Goal: Book appointment/travel/reservation

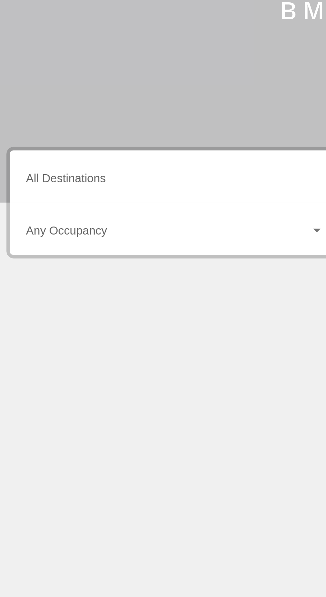
scroll to position [4, 0]
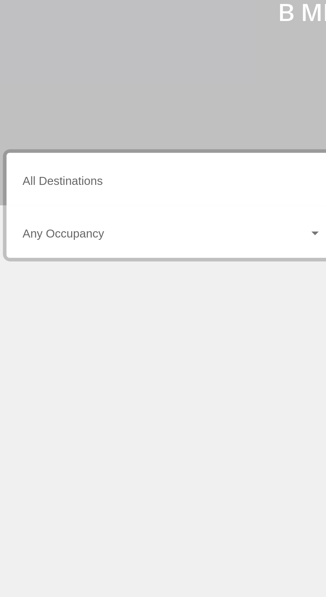
click at [49, 187] on input "Destination All Destinations" at bounding box center [90, 190] width 137 height 6
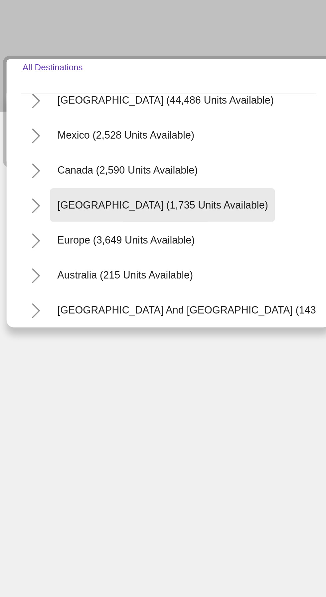
scroll to position [27, 0]
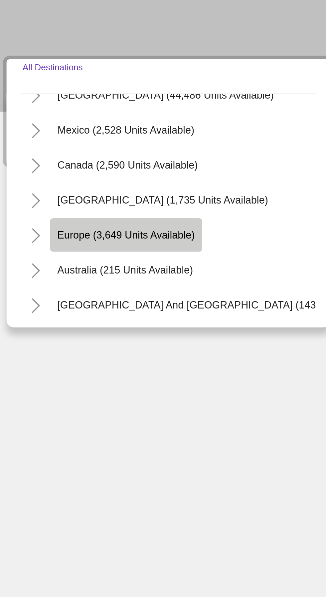
click at [80, 253] on span "Europe (3,649 units available)" at bounding box center [69, 255] width 63 height 5
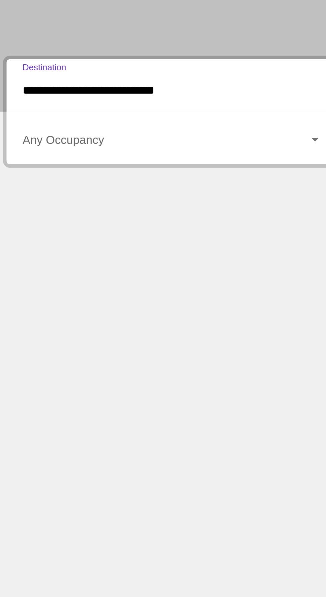
click at [50, 211] on span "Such-Widget" at bounding box center [87, 214] width 131 height 6
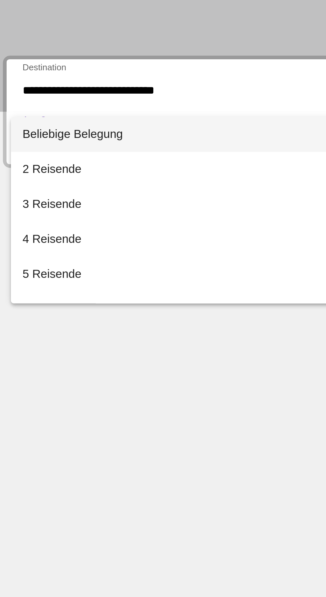
click at [110, 350] on div at bounding box center [163, 298] width 326 height 597
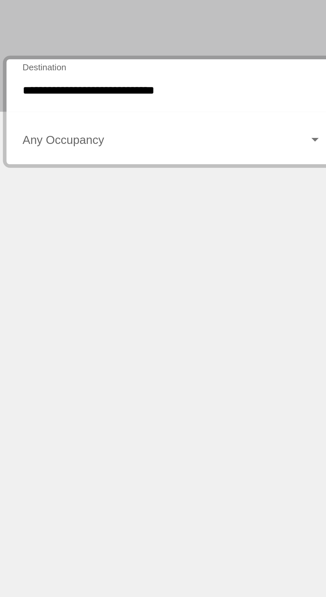
click at [69, 188] on input "**********" at bounding box center [90, 190] width 137 height 6
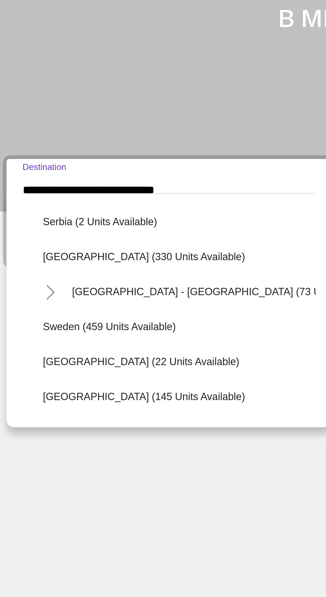
scroll to position [254, 0]
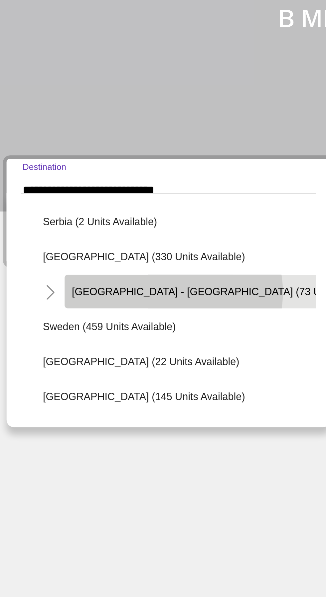
click at [91, 234] on span "[GEOGRAPHIC_DATA] - [GEOGRAPHIC_DATA] (73 units available)" at bounding box center [116, 236] width 143 height 5
type input "**********"
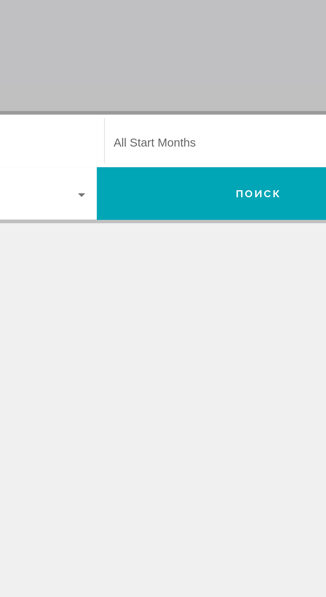
scroll to position [4, 0]
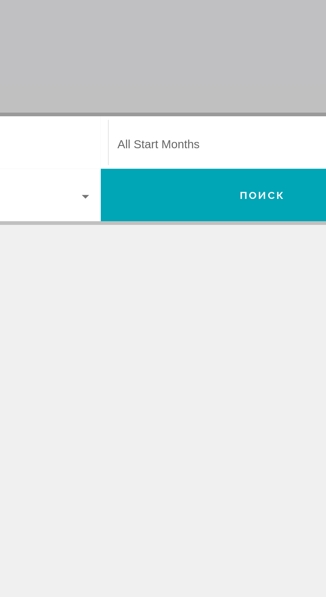
click at [190, 187] on span "Such-Widget" at bounding box center [236, 190] width 131 height 6
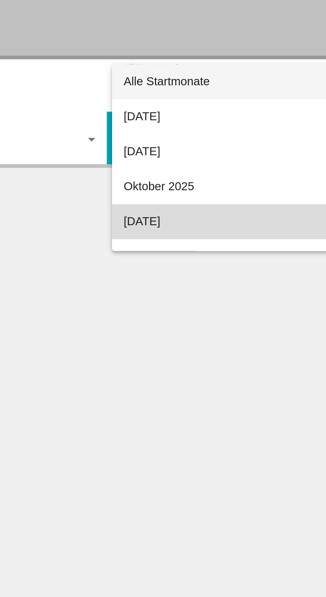
click at [187, 250] on font "[DATE]" at bounding box center [179, 250] width 17 height 6
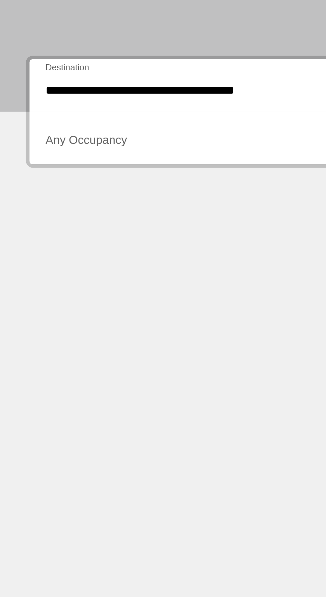
click at [54, 213] on span "Such-Widget" at bounding box center [87, 214] width 131 height 6
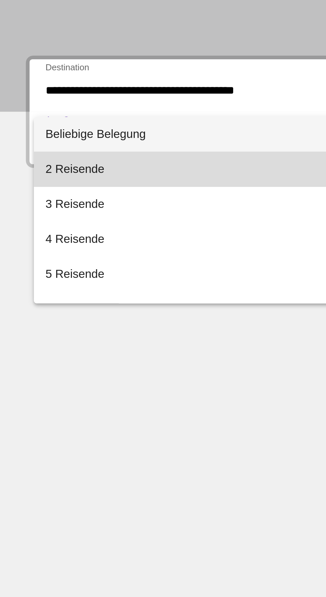
click at [49, 226] on span "2 Reisende" at bounding box center [90, 226] width 137 height 16
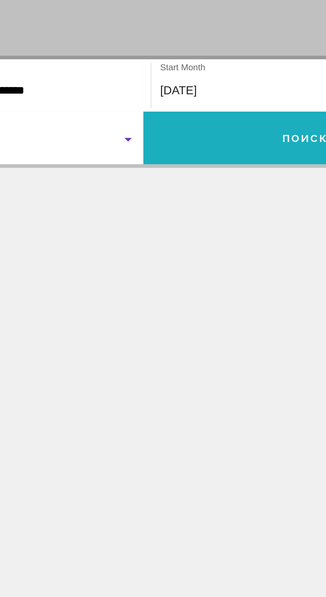
click at [200, 208] on button "Поиск" at bounding box center [237, 212] width 148 height 24
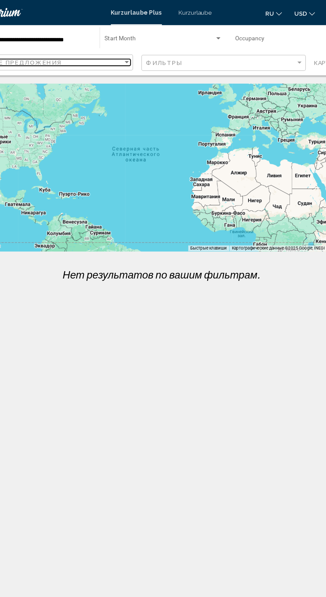
click at [96, 52] on div "Лучшие предложения" at bounding box center [73, 49] width 119 height 5
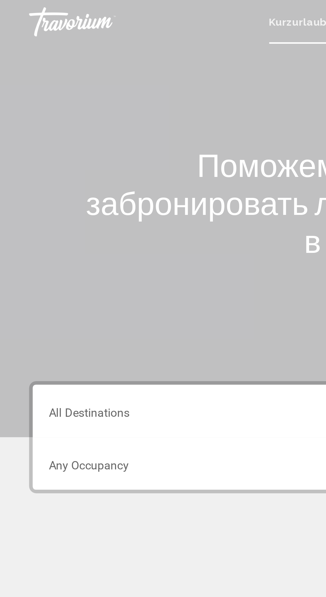
click at [53, 189] on input "Destination All Destinations" at bounding box center [90, 190] width 137 height 6
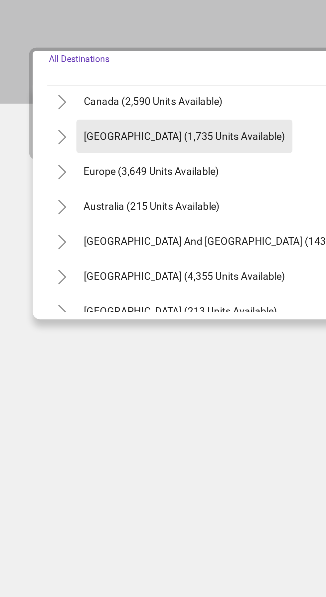
scroll to position [56, 0]
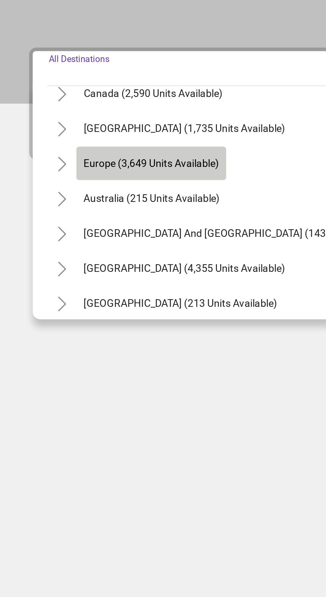
click at [73, 228] on span "Europe (3,649 units available)" at bounding box center [69, 226] width 62 height 5
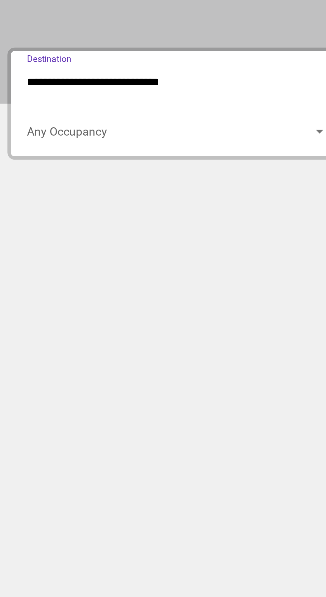
click at [54, 215] on span "Search widget" at bounding box center [87, 214] width 131 height 6
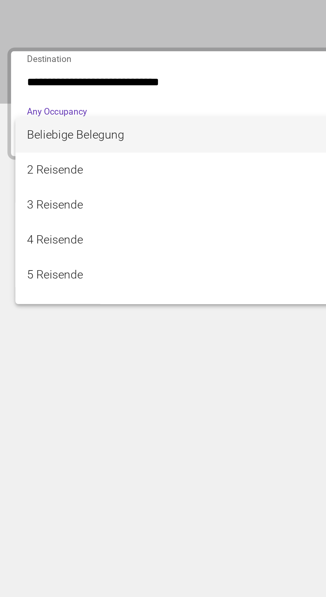
click at [76, 333] on div at bounding box center [163, 298] width 326 height 597
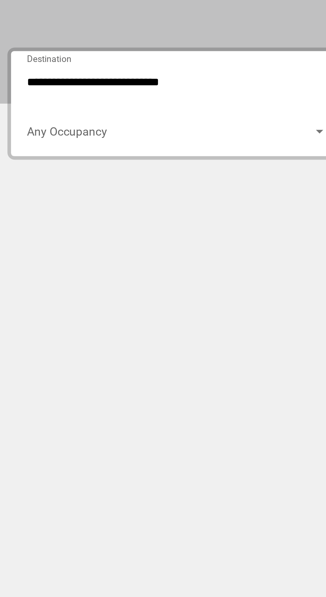
click at [84, 190] on input "**********" at bounding box center [90, 190] width 137 height 6
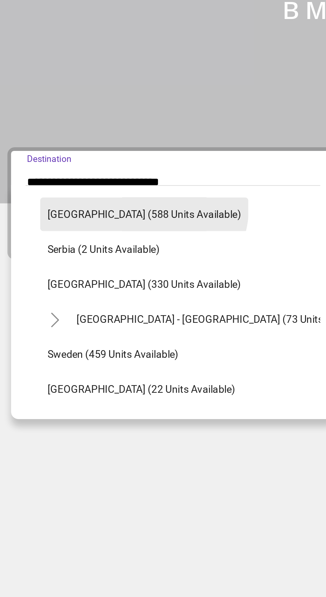
scroll to position [239, 0]
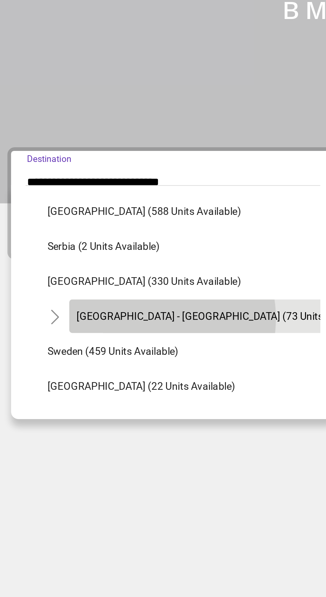
click at [77, 252] on span "[GEOGRAPHIC_DATA] - [GEOGRAPHIC_DATA] (73 units available)" at bounding box center [112, 251] width 134 height 5
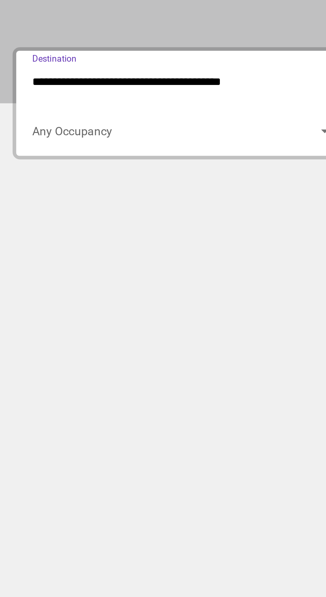
click at [64, 189] on input "**********" at bounding box center [90, 190] width 137 height 6
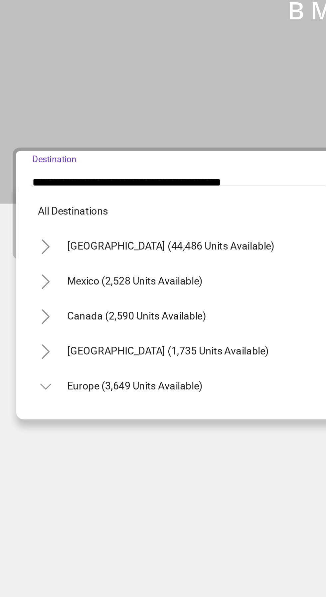
scroll to position [247, 0]
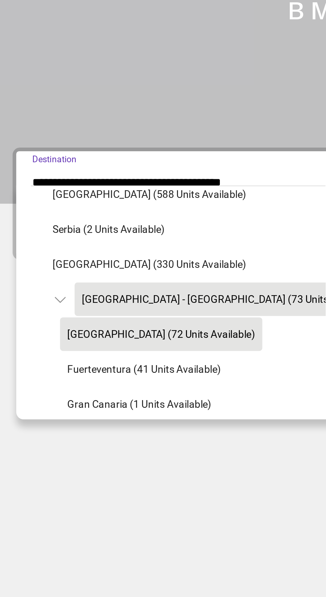
click at [77, 260] on span "[GEOGRAPHIC_DATA] (72 units available)" at bounding box center [81, 259] width 86 height 5
type input "**********"
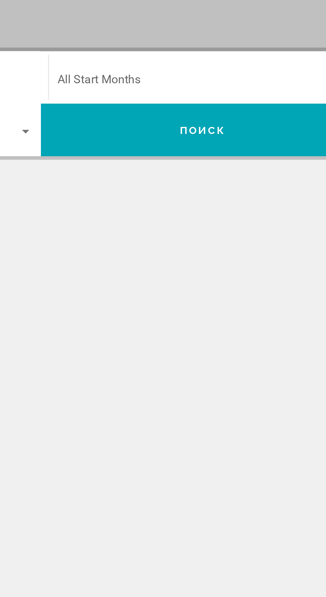
click at [198, 188] on span "Search widget" at bounding box center [236, 190] width 131 height 6
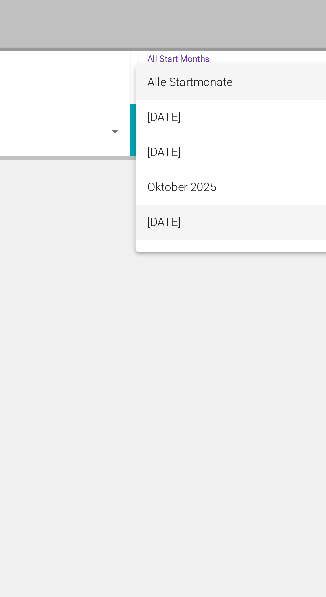
click at [186, 256] on font "[DATE]" at bounding box center [178, 254] width 15 height 6
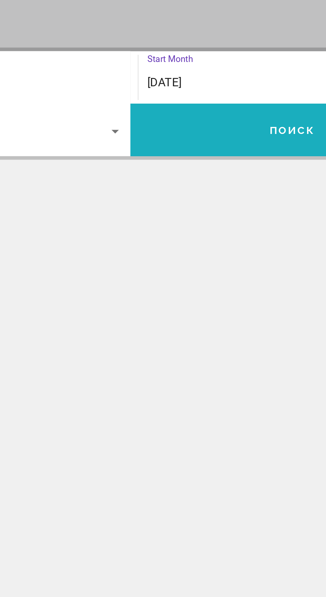
click at [215, 214] on button "Поиск" at bounding box center [237, 212] width 148 height 24
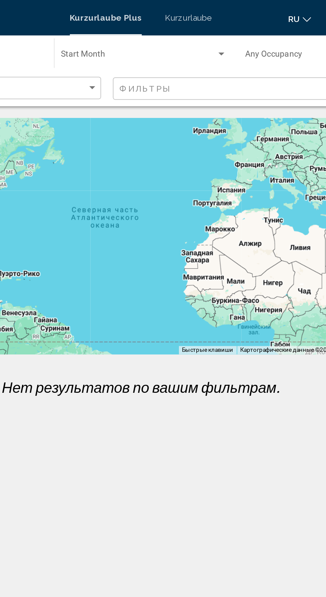
scroll to position [20, 0]
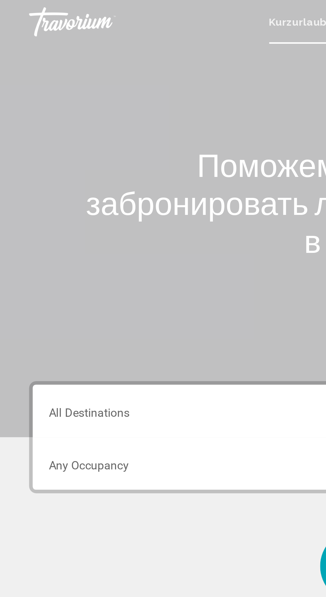
click at [51, 191] on input "Destination All Destinations" at bounding box center [90, 190] width 137 height 6
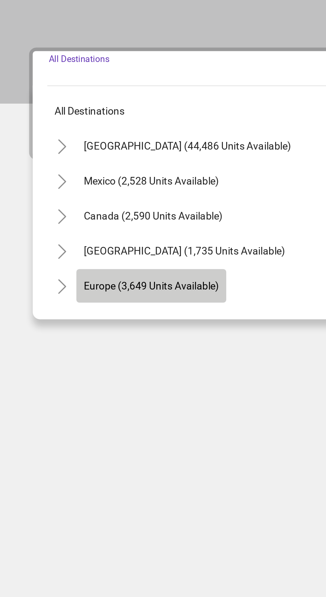
click at [75, 282] on span "Europe (3,649 units available)" at bounding box center [69, 282] width 62 height 5
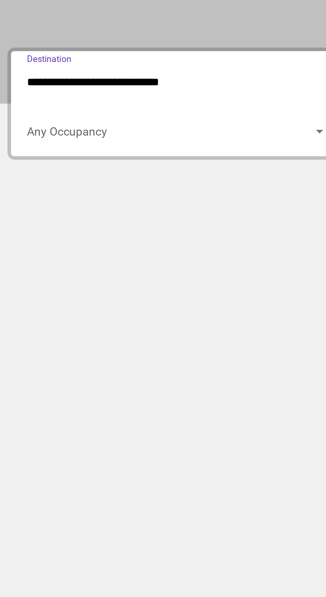
click at [49, 215] on span "Search widget" at bounding box center [87, 214] width 131 height 6
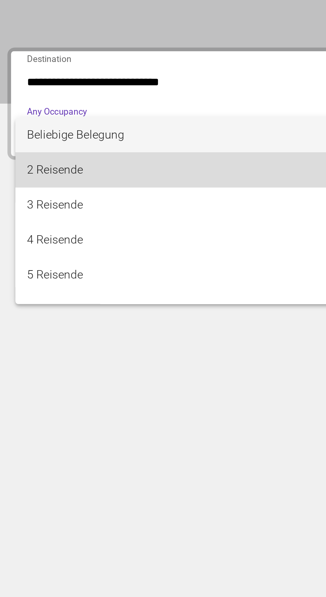
click at [65, 230] on span "2 Reisende" at bounding box center [90, 230] width 137 height 16
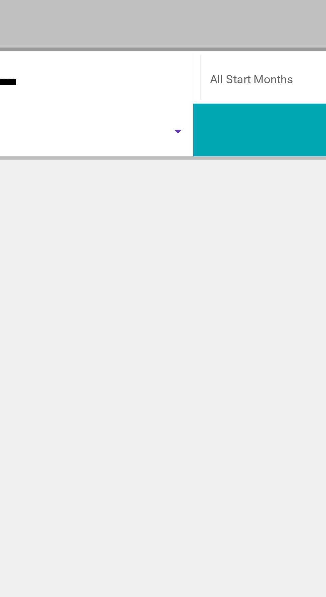
click at [187, 189] on span "Search widget" at bounding box center [236, 190] width 131 height 6
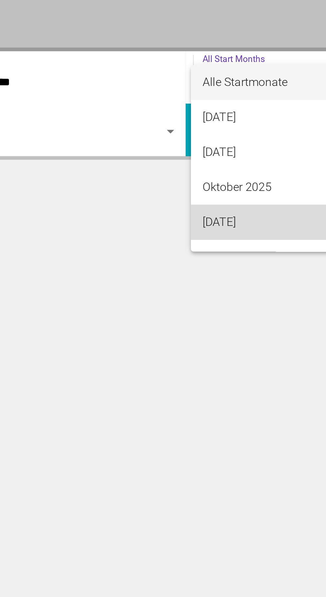
click at [186, 256] on font "[DATE]" at bounding box center [178, 254] width 15 height 6
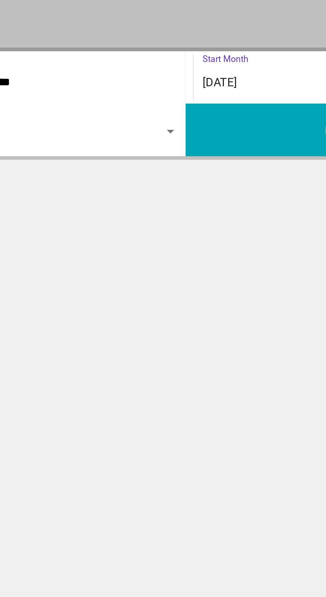
click at [87, 189] on input "**********" at bounding box center [90, 190] width 137 height 6
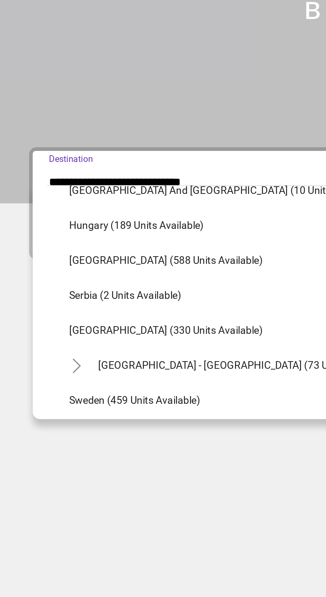
scroll to position [217, 0]
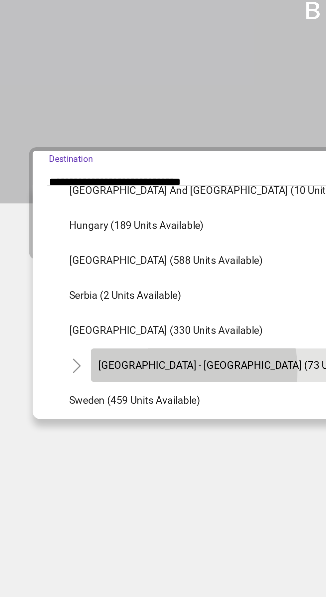
click at [83, 275] on span "[GEOGRAPHIC_DATA] - [GEOGRAPHIC_DATA] (73 units available)" at bounding box center [112, 273] width 134 height 5
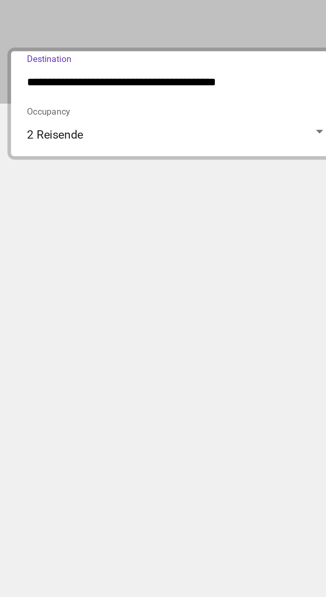
click at [68, 192] on input "**********" at bounding box center [90, 190] width 137 height 6
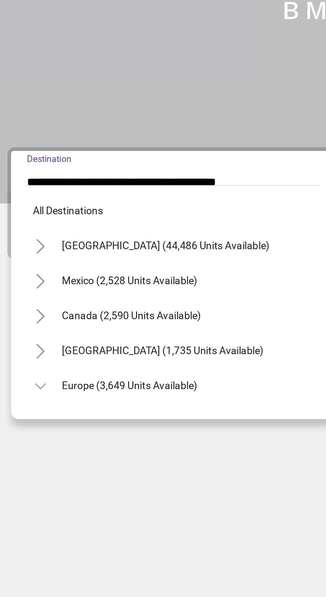
scroll to position [247, 0]
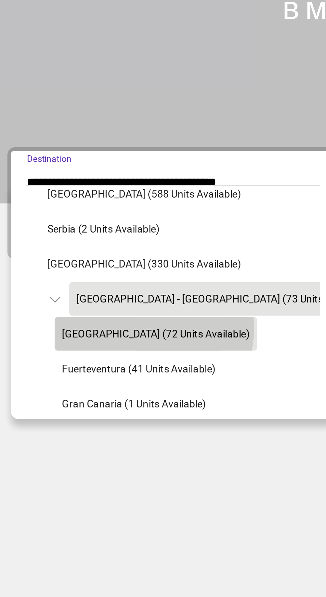
click at [80, 257] on span "[GEOGRAPHIC_DATA] (72 units available)" at bounding box center [81, 259] width 86 height 5
type input "**********"
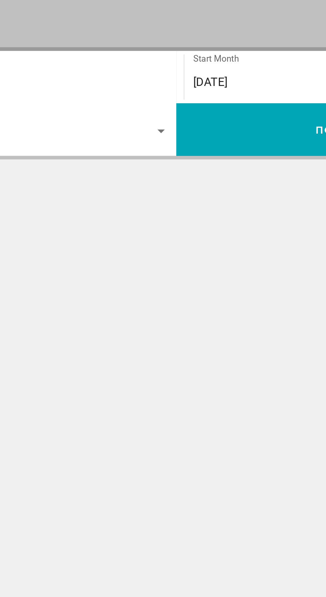
click at [186, 188] on span "[DATE]" at bounding box center [179, 190] width 16 height 6
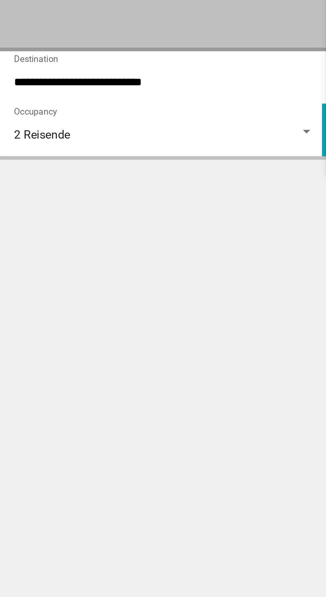
scroll to position [29, 0]
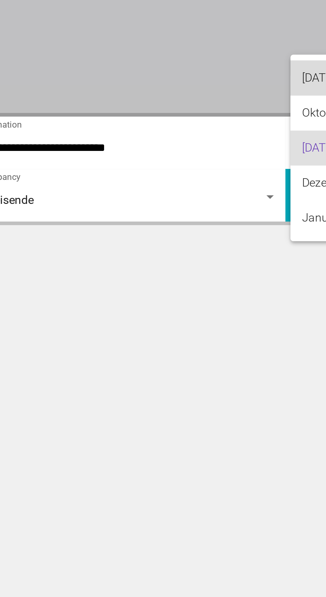
click at [172, 159] on font "[DATE]" at bounding box center [178, 158] width 15 height 6
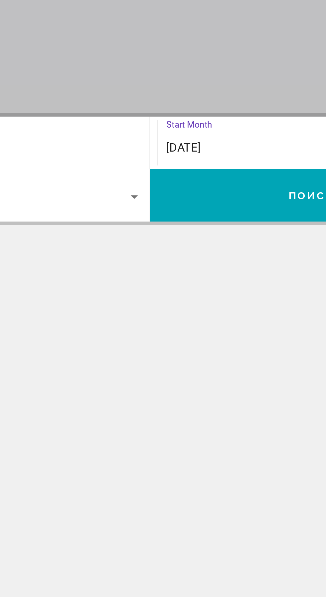
click at [209, 213] on button "Поиск" at bounding box center [237, 212] width 148 height 24
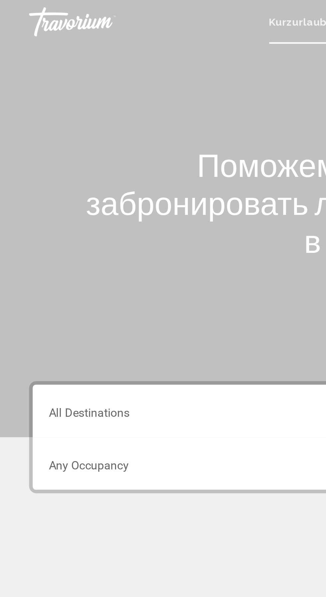
click at [52, 188] on input "Destination All Destinations" at bounding box center [90, 190] width 137 height 6
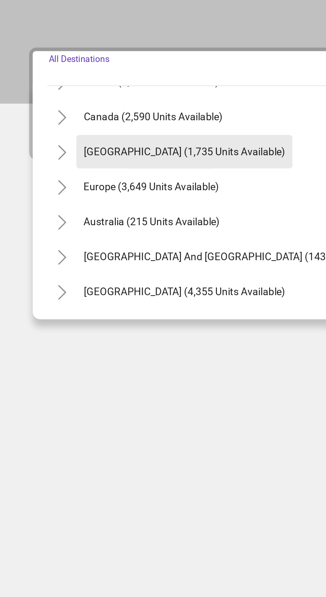
scroll to position [45, 0]
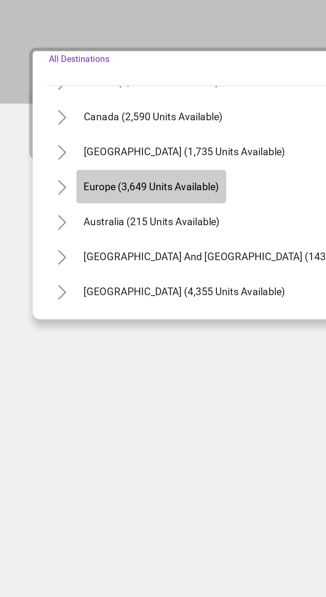
click at [76, 236] on span "Europe (3,649 units available)" at bounding box center [69, 237] width 62 height 5
type input "**********"
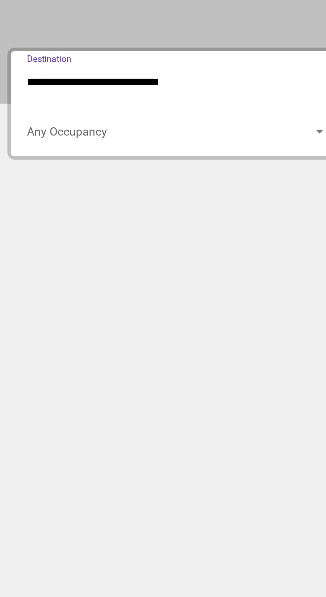
click at [58, 214] on span "Search widget" at bounding box center [87, 214] width 131 height 6
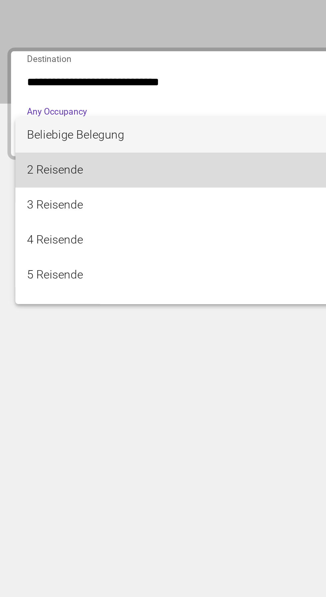
click at [65, 230] on span "2 Reisende" at bounding box center [90, 230] width 137 height 16
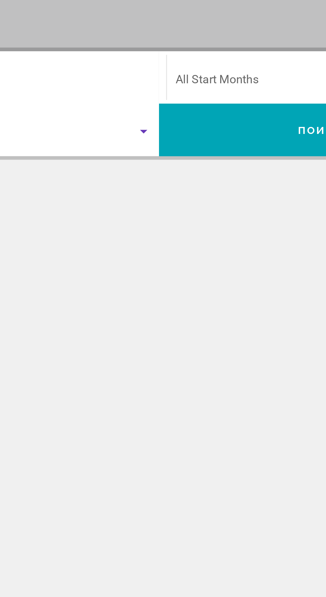
click at [194, 189] on span "Search widget" at bounding box center [236, 190] width 131 height 6
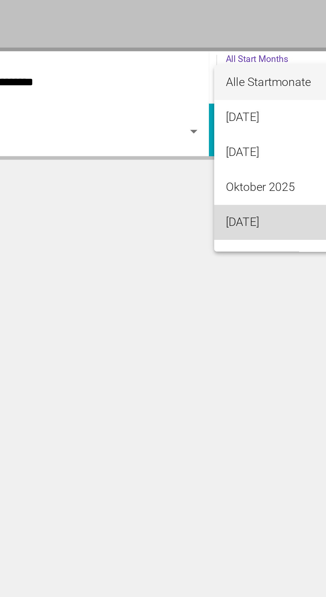
click at [190, 258] on span "[DATE]" at bounding box center [239, 254] width 137 height 16
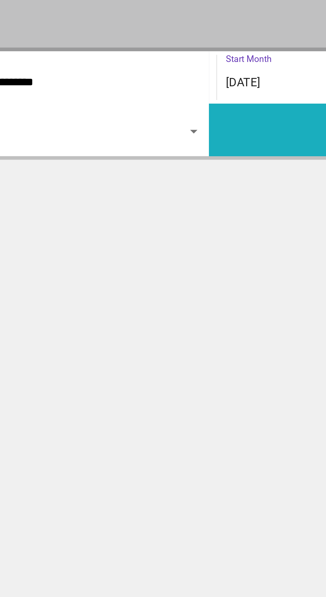
click at [192, 214] on button "Поиск" at bounding box center [237, 212] width 148 height 24
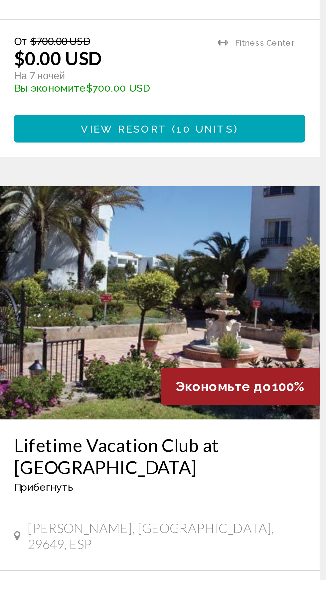
scroll to position [354, 0]
